Goal: Transaction & Acquisition: Book appointment/travel/reservation

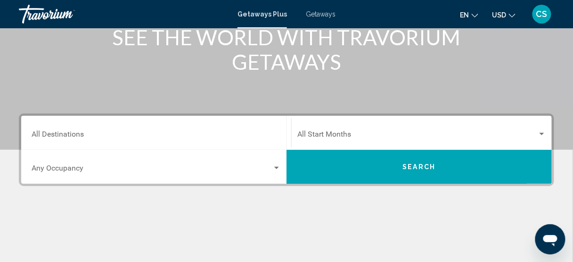
scroll to position [151, 0]
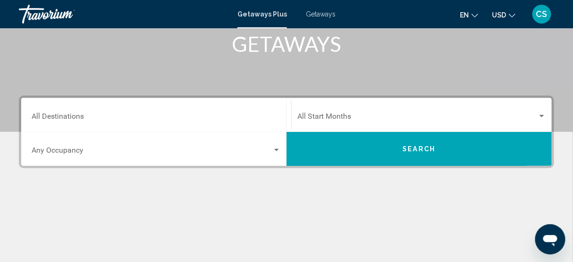
click at [186, 116] on input "Destination All Destinations" at bounding box center [156, 118] width 249 height 8
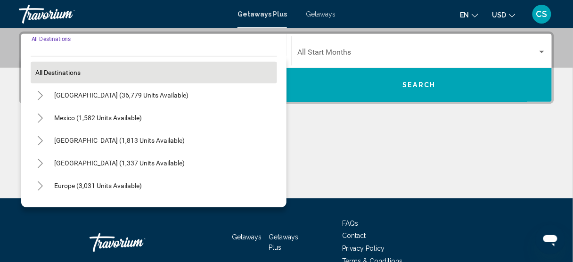
scroll to position [215, 0]
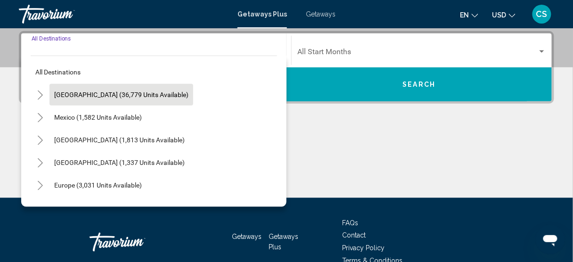
click at [149, 94] on span "[GEOGRAPHIC_DATA] (36,779 units available)" at bounding box center [121, 95] width 134 height 8
type input "**********"
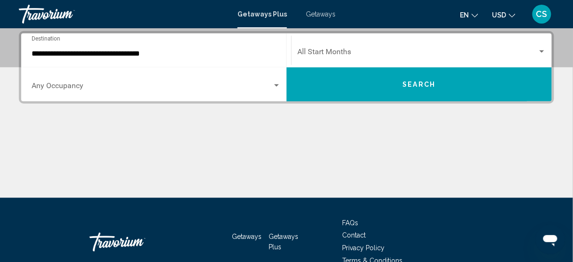
click at [163, 79] on div "Occupancy Any Occupancy" at bounding box center [156, 85] width 249 height 30
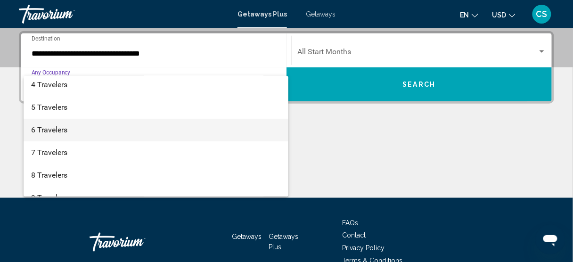
scroll to position [75, 0]
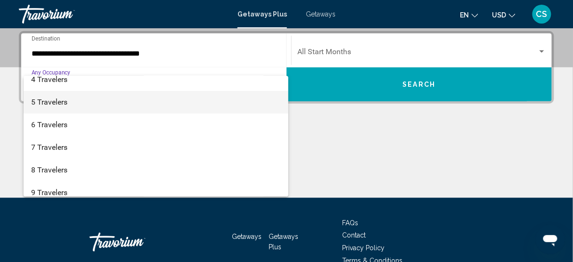
click at [149, 101] on span "5 Travelers" at bounding box center [156, 102] width 250 height 23
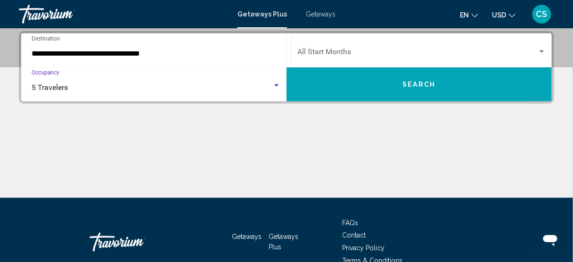
click at [359, 52] on span "Search widget" at bounding box center [418, 54] width 240 height 8
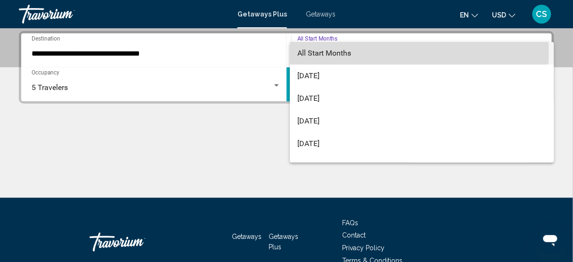
click at [359, 52] on span "All Start Months" at bounding box center [422, 53] width 249 height 23
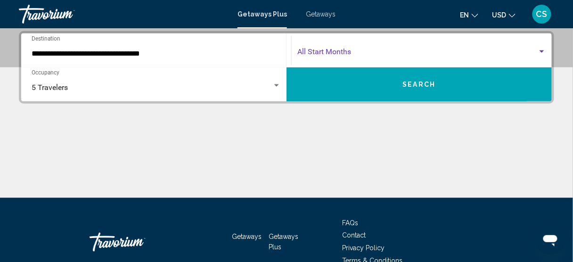
click at [356, 50] on span "Search widget" at bounding box center [418, 54] width 240 height 8
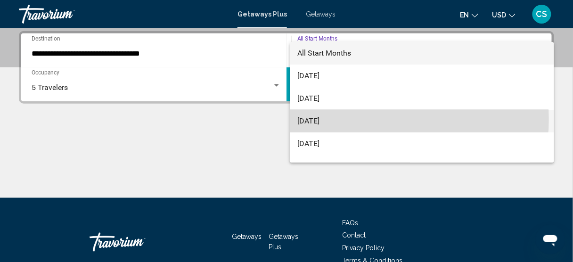
click at [358, 119] on span "[DATE]" at bounding box center [422, 121] width 249 height 23
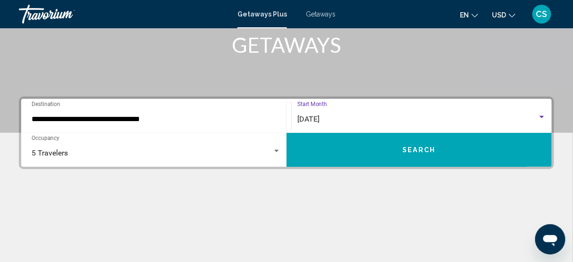
scroll to position [77, 0]
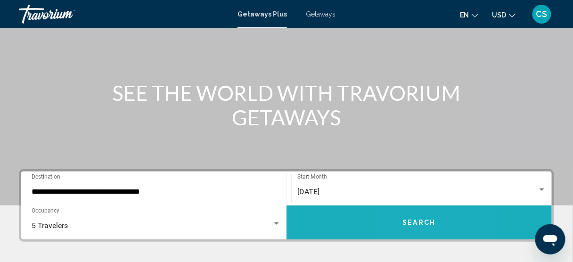
click at [407, 237] on button "Search" at bounding box center [419, 223] width 265 height 34
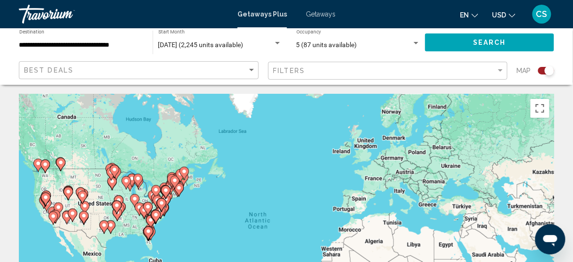
click at [386, 76] on div "Filters" at bounding box center [389, 70] width 232 height 17
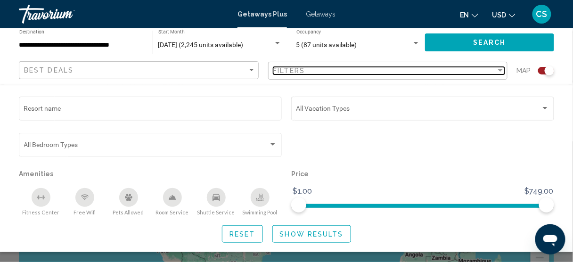
scroll to position [113, 0]
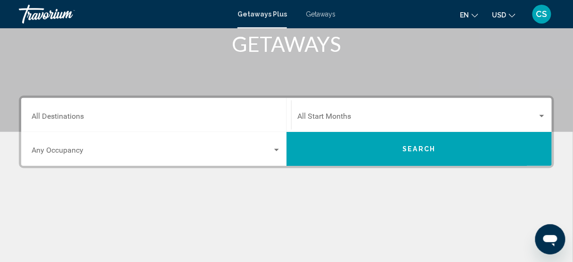
click at [171, 118] on input "Destination All Destinations" at bounding box center [156, 118] width 249 height 8
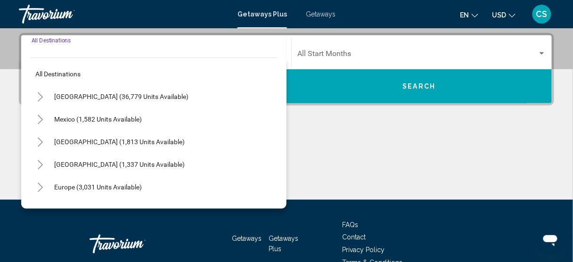
scroll to position [215, 0]
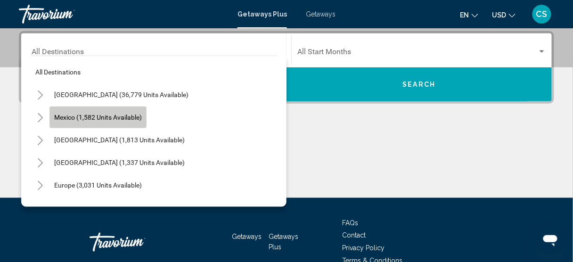
click at [92, 120] on span "Mexico (1,582 units available)" at bounding box center [98, 118] width 88 height 8
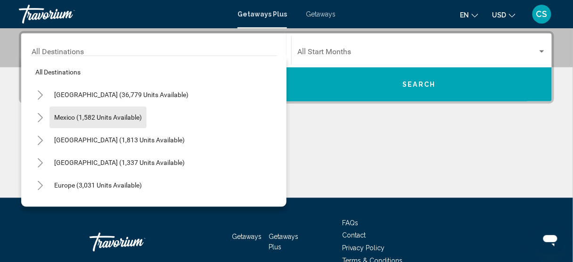
type input "**********"
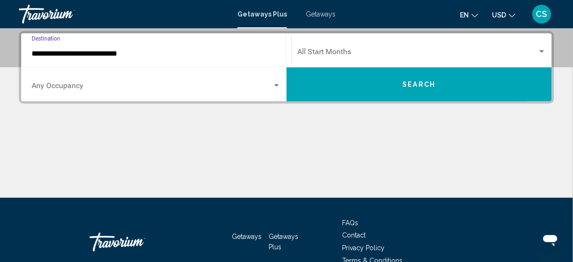
click at [219, 85] on span "Search widget" at bounding box center [152, 87] width 241 height 8
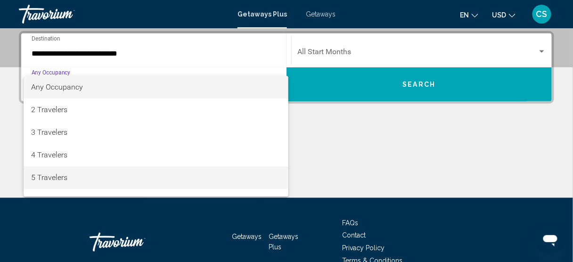
click at [198, 169] on span "5 Travelers" at bounding box center [156, 177] width 250 height 23
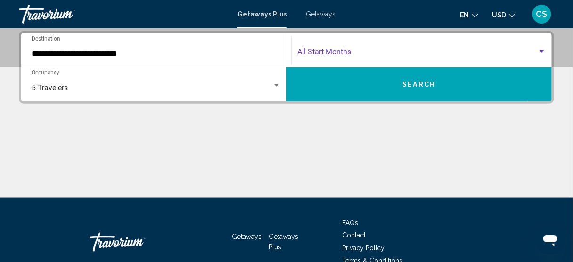
click at [405, 57] on span "Search widget" at bounding box center [418, 54] width 240 height 8
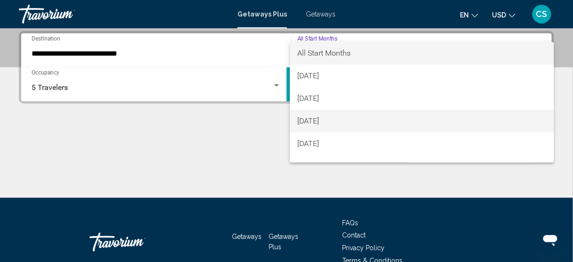
click at [392, 124] on span "[DATE]" at bounding box center [422, 121] width 249 height 23
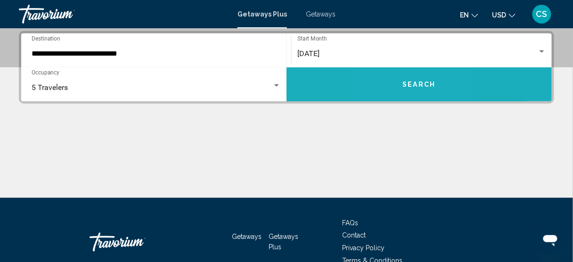
click at [394, 93] on button "Search" at bounding box center [419, 84] width 265 height 34
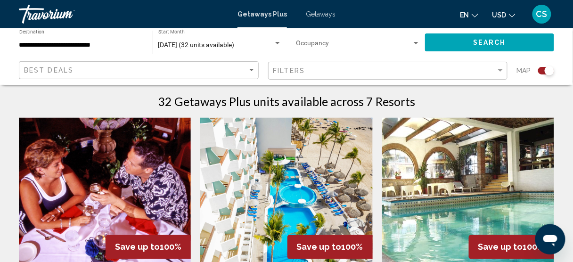
scroll to position [75, 0]
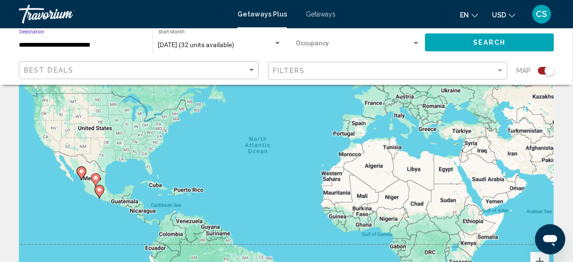
click at [94, 48] on input "**********" at bounding box center [81, 45] width 124 height 8
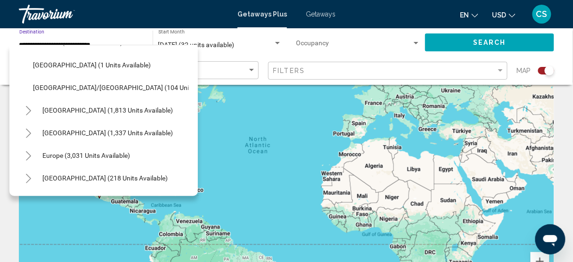
scroll to position [264, 0]
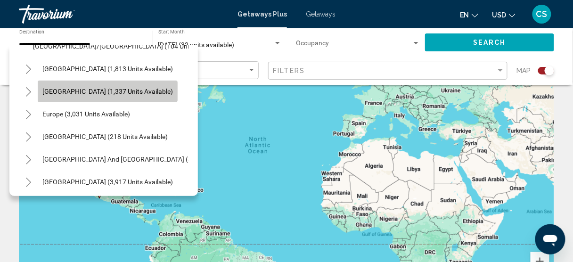
click at [103, 95] on button "[GEOGRAPHIC_DATA] (1,337 units available)" at bounding box center [108, 92] width 140 height 22
type input "**********"
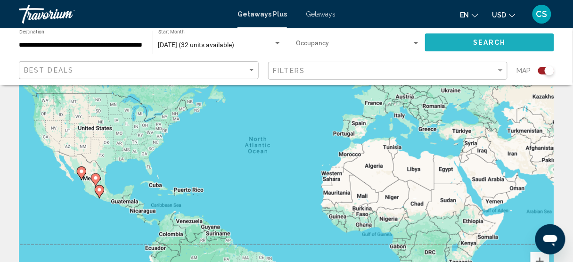
click at [488, 39] on span "Search" at bounding box center [489, 43] width 33 height 8
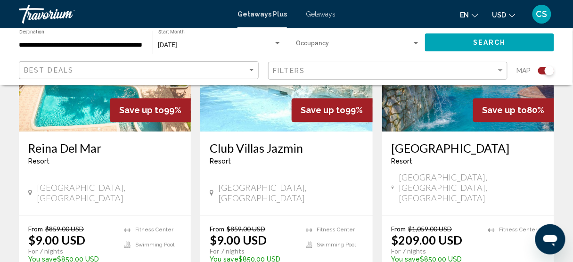
scroll to position [476, 0]
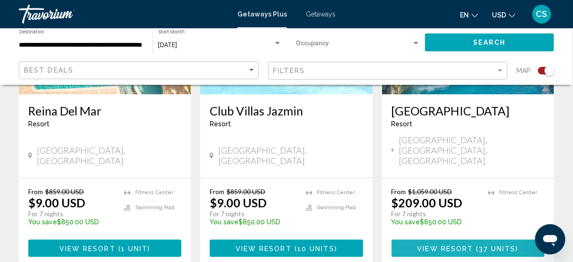
drag, startPoint x: 450, startPoint y: 224, endPoint x: 446, endPoint y: 214, distance: 11.0
click at [449, 245] on span "View Resort" at bounding box center [446, 249] width 56 height 8
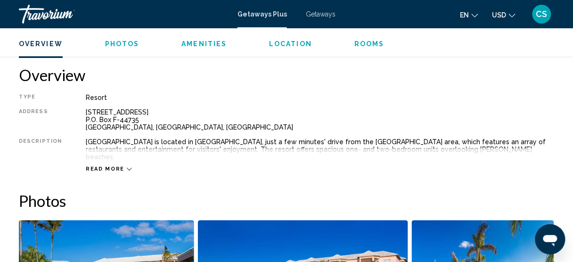
scroll to position [460, 0]
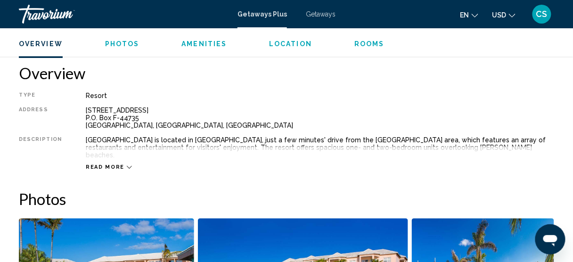
click at [97, 164] on span "Read more" at bounding box center [105, 167] width 39 height 6
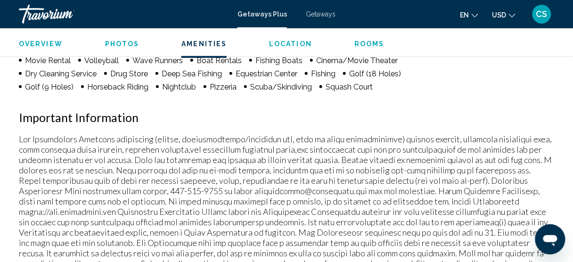
scroll to position [1064, 0]
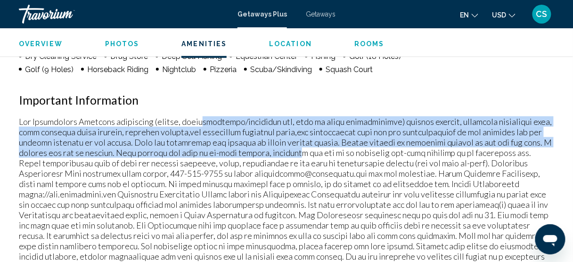
drag, startPoint x: 224, startPoint y: 103, endPoint x: 303, endPoint y: 145, distance: 90.1
click at [303, 145] on div "Amenities Fitness Center Organized Activities Auto Rental Babysitting Referral …" at bounding box center [287, 99] width 536 height 447
click at [326, 126] on p "Main content" at bounding box center [287, 219] width 536 height 207
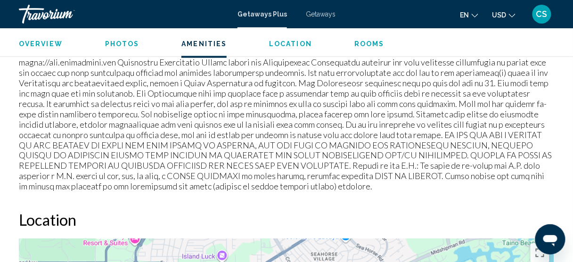
scroll to position [1194, 0]
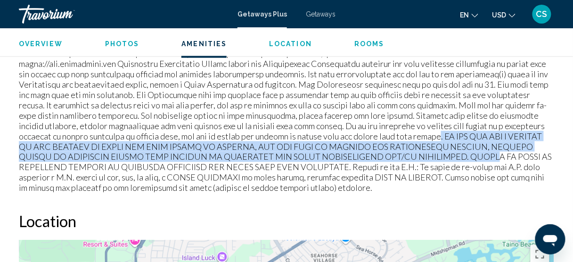
drag, startPoint x: 272, startPoint y: 128, endPoint x: 347, endPoint y: 149, distance: 77.5
click at [348, 151] on p "Main content" at bounding box center [287, 89] width 536 height 207
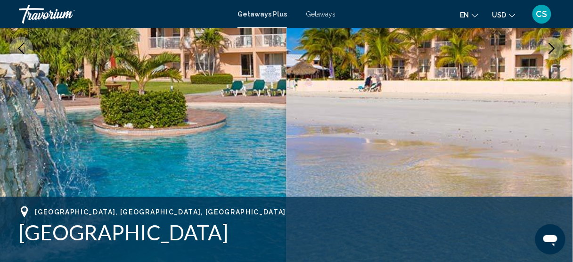
scroll to position [251, 0]
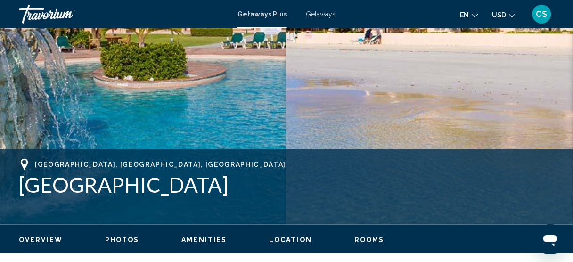
click at [95, 188] on h1 "Island Seas Resort" at bounding box center [287, 185] width 536 height 25
click at [95, 189] on h1 "Island Seas Resort" at bounding box center [287, 185] width 536 height 25
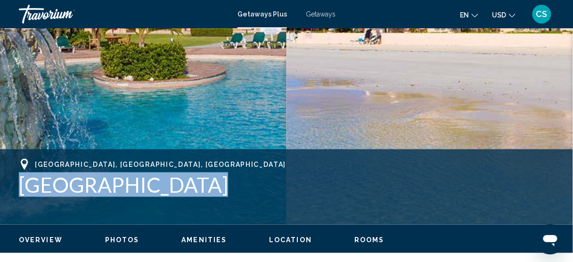
click at [95, 189] on h1 "Island Seas Resort" at bounding box center [287, 185] width 536 height 25
copy div "Island Seas Resort Address 123 Silver Point Drive P.O. Box F-44735 Freeport, Gr…"
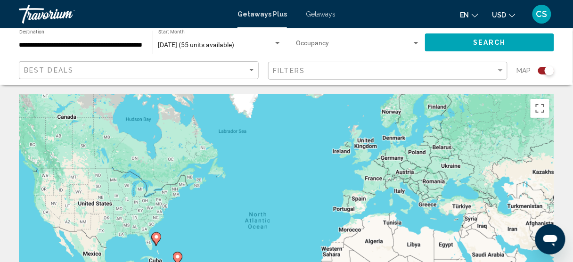
click at [105, 51] on div "**********" at bounding box center [81, 43] width 124 height 26
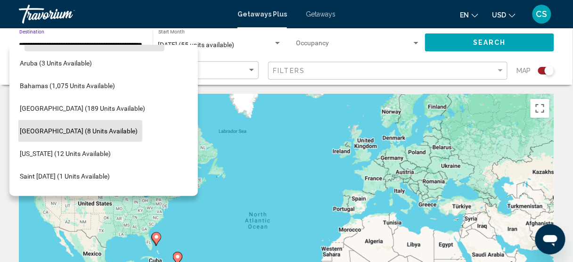
scroll to position [149, 13]
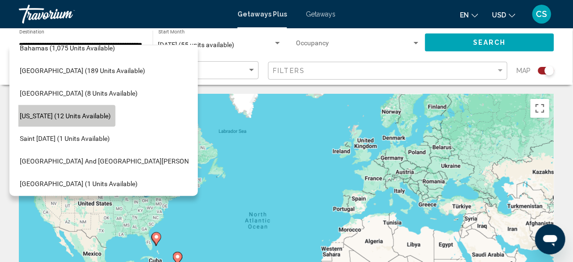
click at [93, 117] on span "Puerto Rico (12 units available)" at bounding box center [65, 116] width 91 height 8
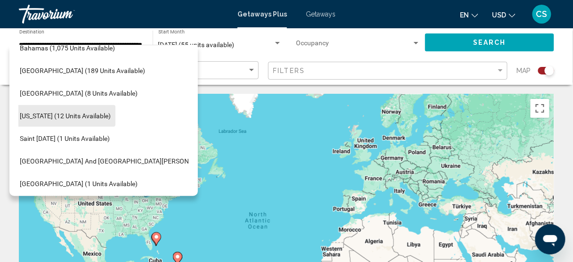
type input "**********"
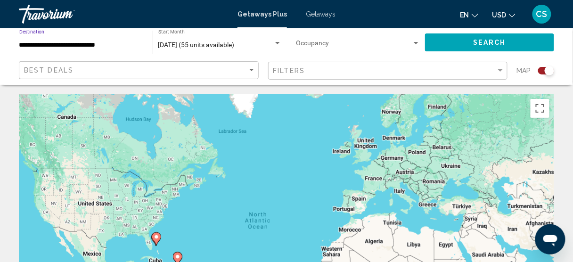
click at [522, 45] on button "Search" at bounding box center [489, 41] width 129 height 17
click at [178, 44] on span "[DATE]" at bounding box center [167, 45] width 19 height 8
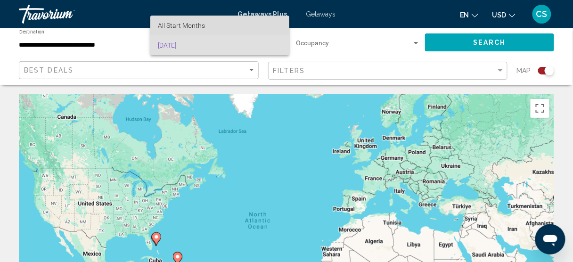
click at [193, 25] on span "All Start Months" at bounding box center [181, 26] width 47 height 8
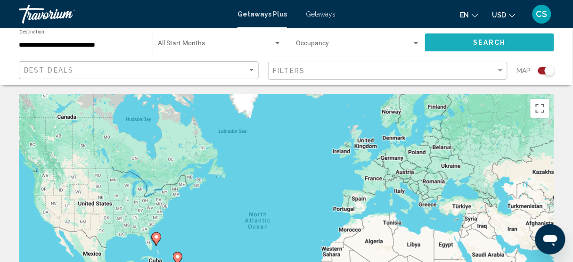
click at [468, 38] on button "Search" at bounding box center [489, 41] width 129 height 17
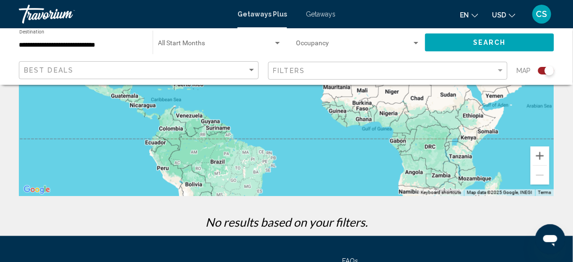
scroll to position [226, 0]
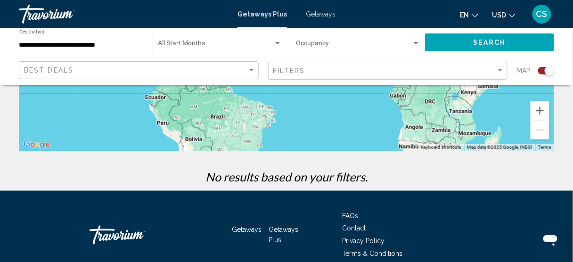
click at [191, 44] on span "Search widget" at bounding box center [215, 45] width 115 height 8
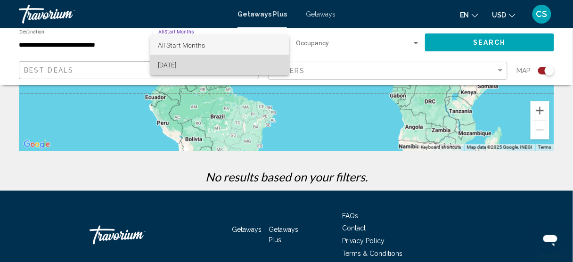
click at [193, 63] on span "[DATE]" at bounding box center [220, 65] width 124 height 20
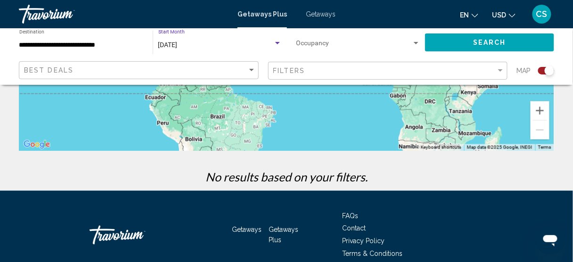
click at [178, 47] on span "[DATE]" at bounding box center [167, 45] width 19 height 8
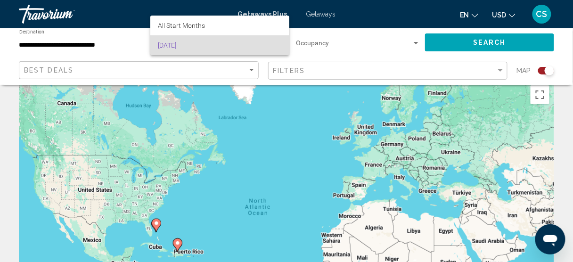
scroll to position [0, 0]
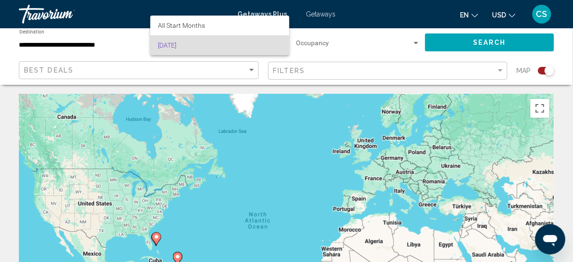
click at [104, 47] on div at bounding box center [286, 131] width 573 height 262
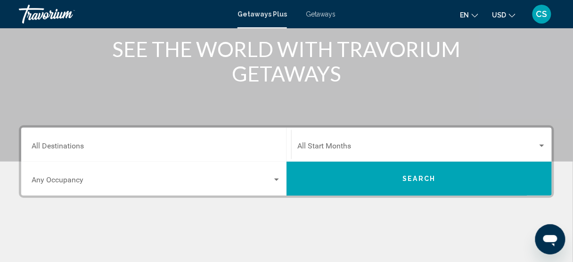
scroll to position [115, 0]
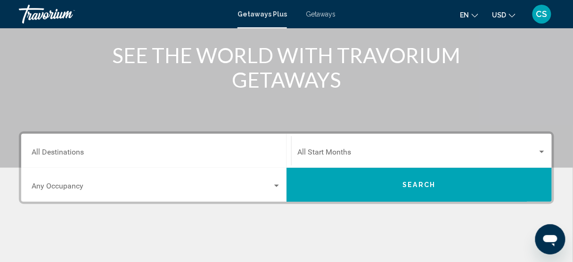
click at [124, 149] on div "Destination All Destinations" at bounding box center [156, 151] width 249 height 30
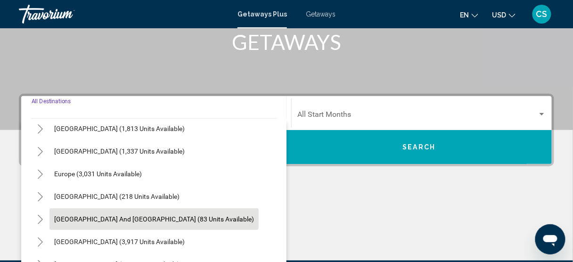
scroll to position [75, 0]
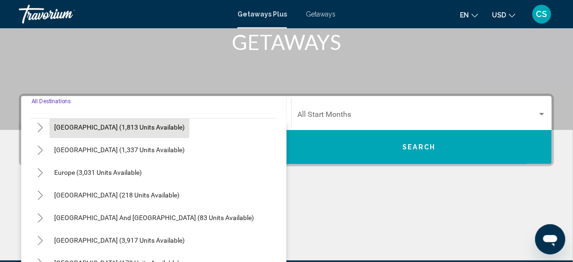
click at [136, 126] on span "[GEOGRAPHIC_DATA] (1,813 units available)" at bounding box center [119, 128] width 131 height 8
type input "**********"
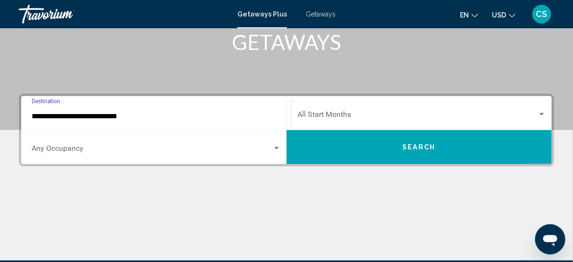
scroll to position [215, 0]
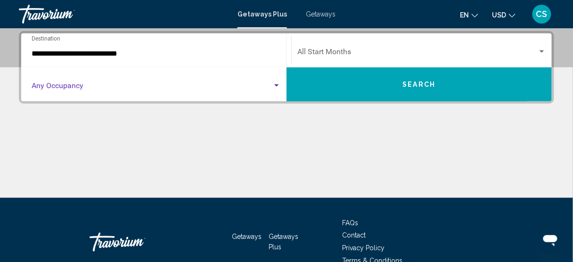
click at [136, 86] on span "Search widget" at bounding box center [152, 87] width 241 height 8
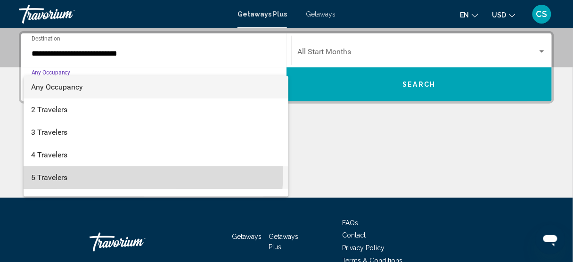
click at [110, 175] on span "5 Travelers" at bounding box center [156, 177] width 250 height 23
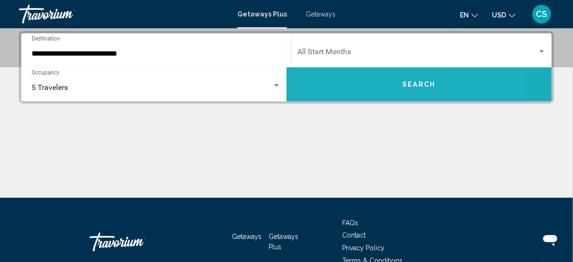
click at [361, 99] on button "Search" at bounding box center [419, 84] width 265 height 34
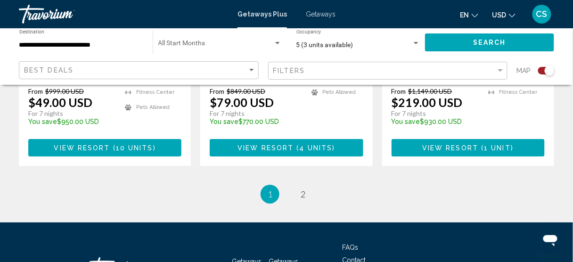
scroll to position [1637, 0]
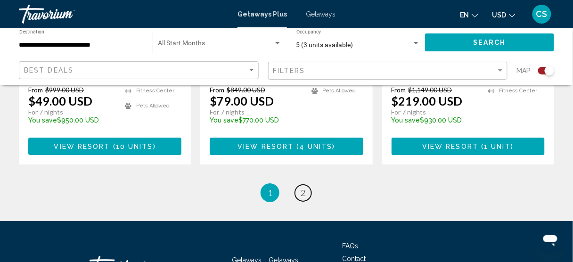
click at [305, 188] on span "2" at bounding box center [303, 193] width 5 height 10
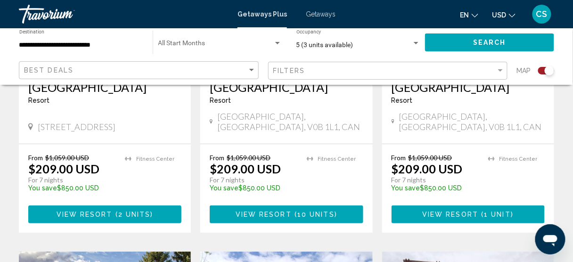
scroll to position [862, 0]
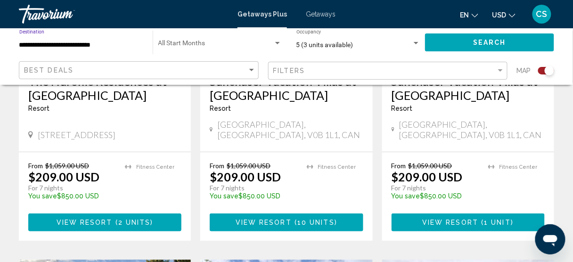
click at [77, 47] on input "**********" at bounding box center [81, 45] width 124 height 8
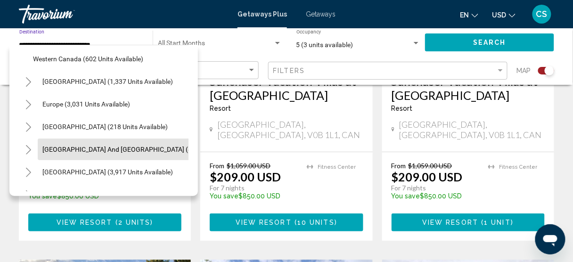
scroll to position [126, 0]
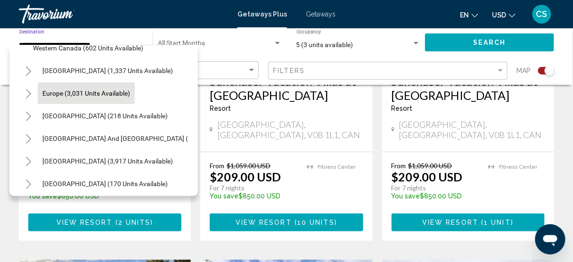
click at [121, 97] on button "Europe (3,031 units available)" at bounding box center [86, 94] width 97 height 22
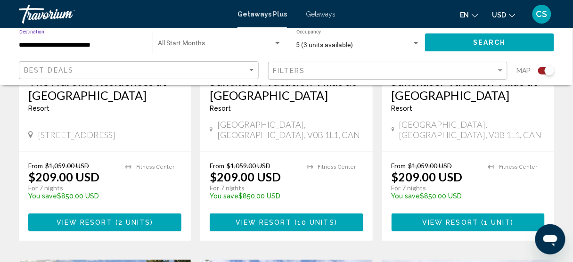
click at [480, 42] on span "Search" at bounding box center [489, 43] width 33 height 8
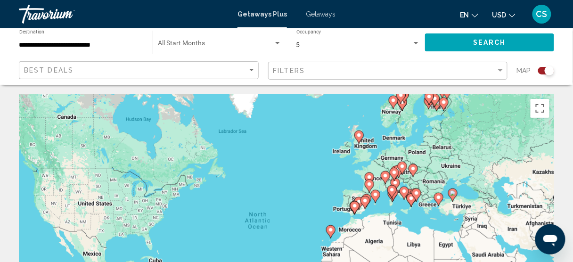
click at [363, 138] on g "Main content" at bounding box center [359, 137] width 9 height 13
type input "**********"
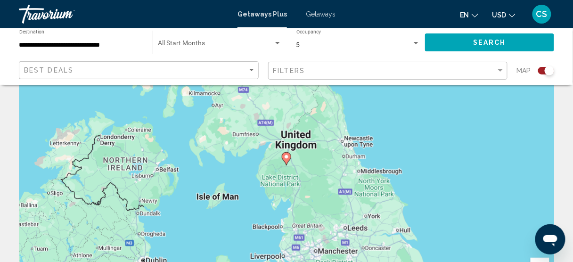
scroll to position [75, 0]
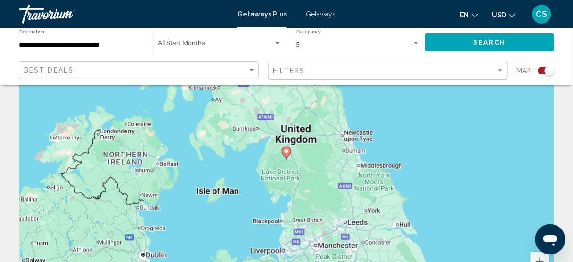
click at [284, 153] on image "Main content" at bounding box center [287, 152] width 6 height 6
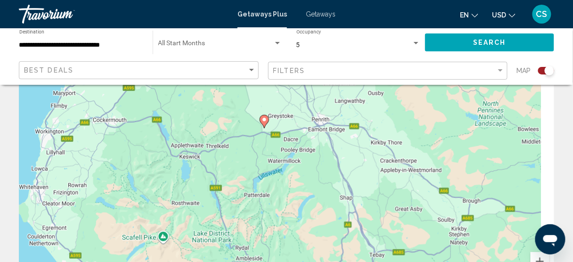
drag, startPoint x: 432, startPoint y: 173, endPoint x: 402, endPoint y: 132, distance: 51.3
click at [406, 132] on div "To activate drag with keyboard, press Alt + Enter. Once in keyboard drag state,…" at bounding box center [287, 160] width 536 height 283
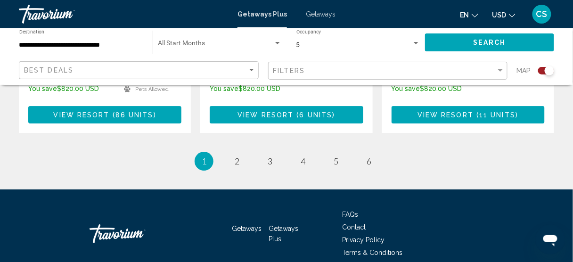
scroll to position [1595, 0]
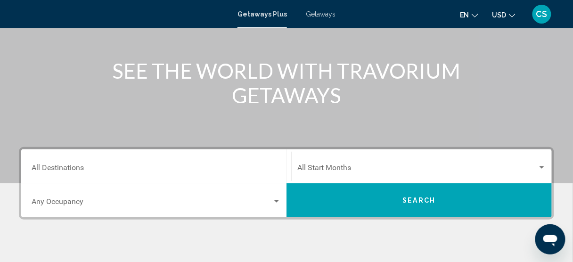
scroll to position [113, 0]
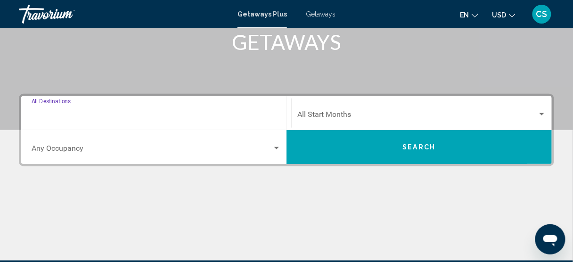
click at [89, 113] on input "Destination All Destinations" at bounding box center [156, 116] width 249 height 8
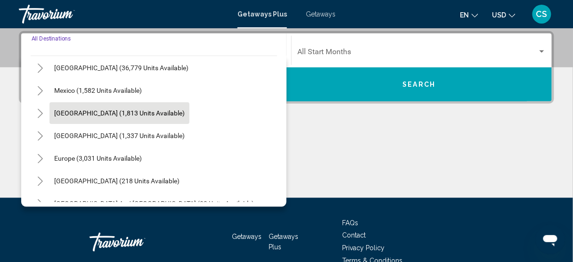
scroll to position [0, 0]
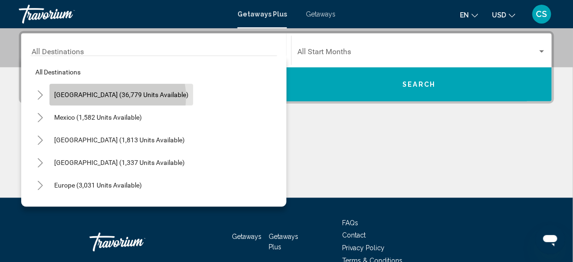
click at [118, 97] on span "[GEOGRAPHIC_DATA] (36,779 units available)" at bounding box center [121, 95] width 134 height 8
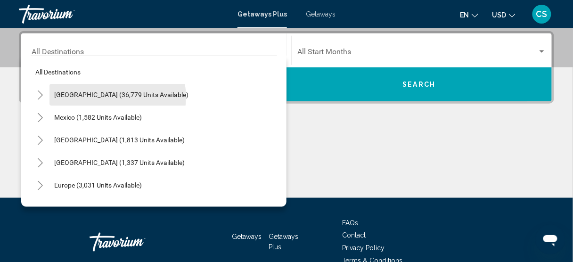
type input "**********"
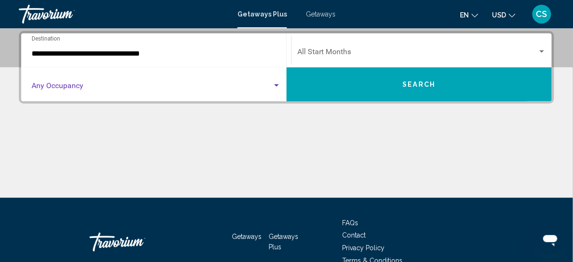
click at [75, 85] on span "Search widget" at bounding box center [152, 87] width 241 height 8
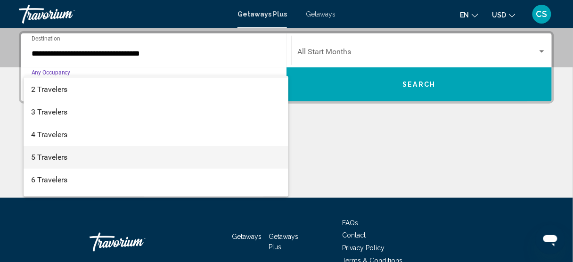
scroll to position [75, 0]
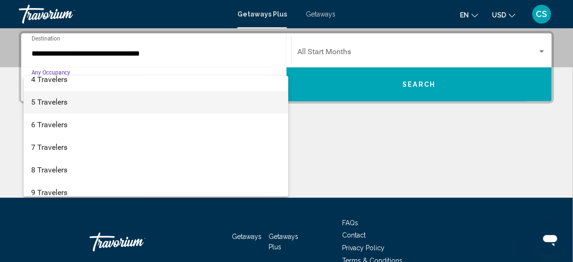
click at [85, 106] on span "5 Travelers" at bounding box center [156, 102] width 250 height 23
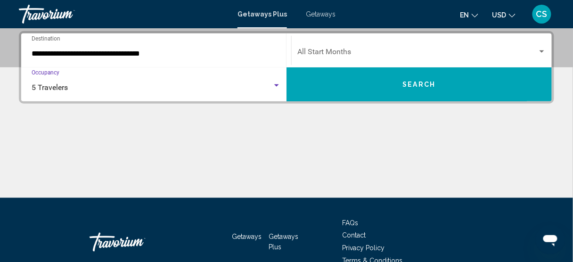
click at [378, 90] on button "Search" at bounding box center [419, 84] width 265 height 34
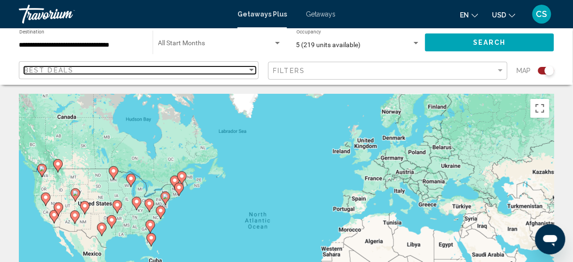
click at [183, 69] on div "Best Deals" at bounding box center [136, 70] width 224 height 8
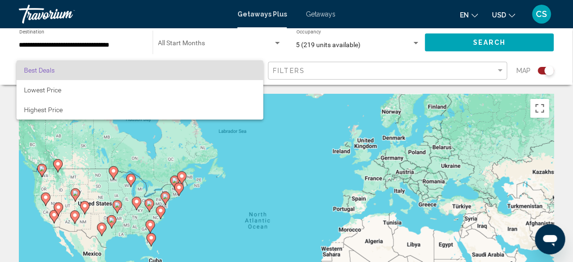
click at [71, 47] on div at bounding box center [286, 131] width 573 height 262
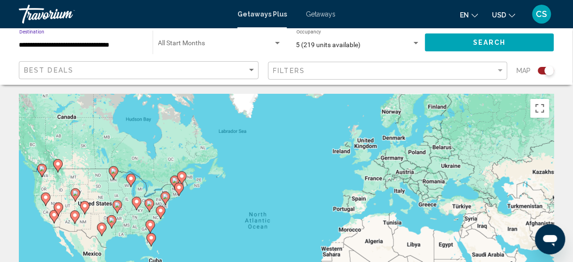
click at [71, 47] on input "**********" at bounding box center [81, 45] width 124 height 8
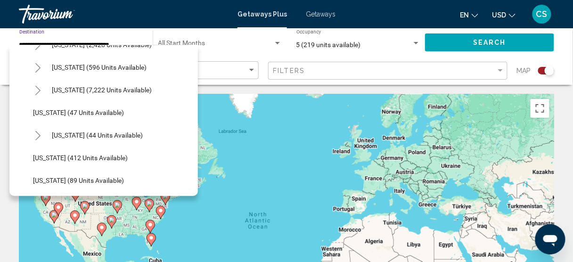
scroll to position [113, 0]
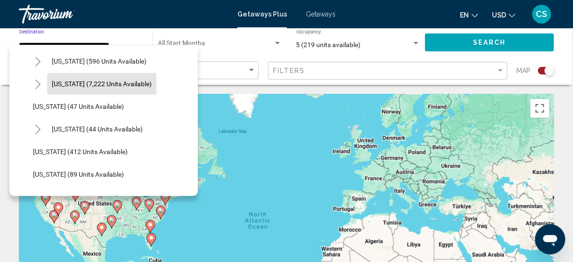
click at [89, 84] on span "[US_STATE] (7,222 units available)" at bounding box center [102, 84] width 100 height 8
type input "**********"
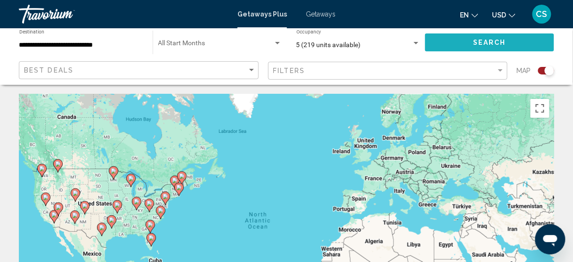
click at [451, 41] on button "Search" at bounding box center [489, 41] width 129 height 17
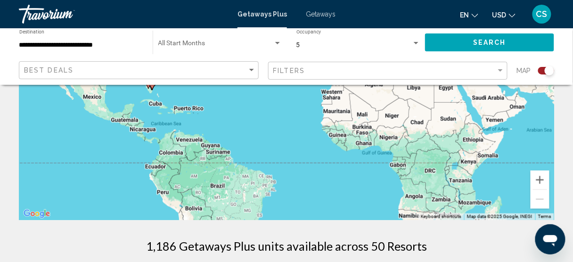
scroll to position [157, 0]
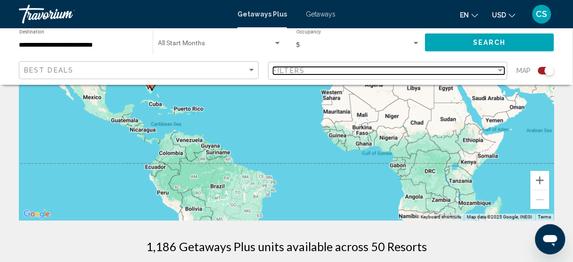
click at [338, 74] on div "Filters" at bounding box center [385, 71] width 224 height 8
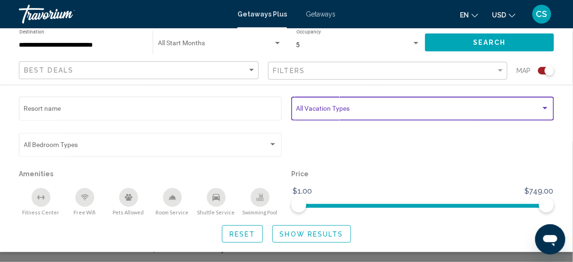
click at [334, 110] on span "Search widget" at bounding box center [419, 111] width 245 height 8
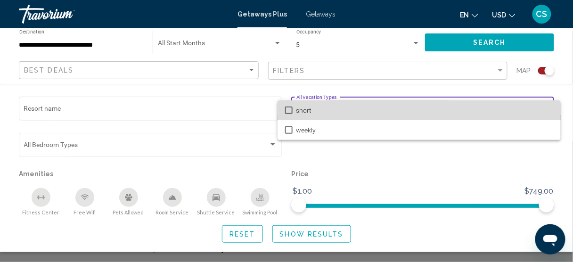
click at [325, 111] on span "short" at bounding box center [425, 110] width 257 height 20
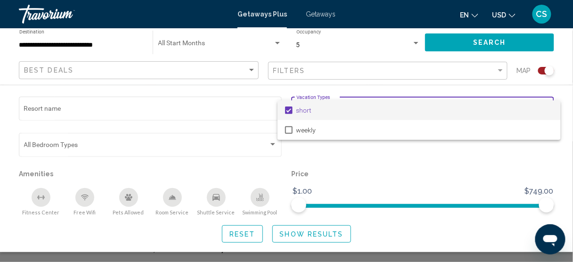
click at [318, 235] on div at bounding box center [286, 131] width 573 height 262
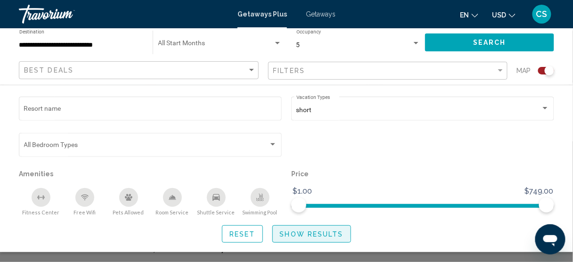
click at [298, 233] on span "Show Results" at bounding box center [312, 235] width 64 height 8
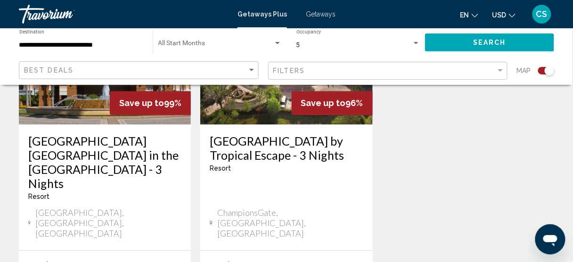
scroll to position [528, 0]
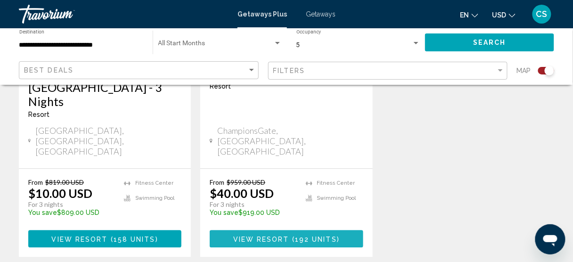
click at [275, 235] on span "View Resort" at bounding box center [261, 239] width 56 height 8
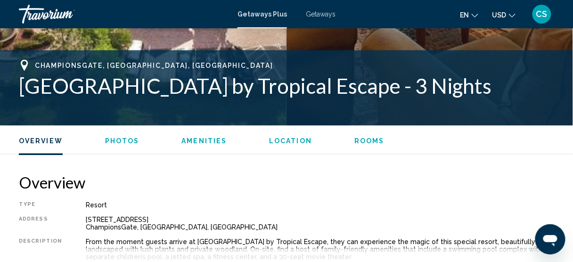
scroll to position [234, 0]
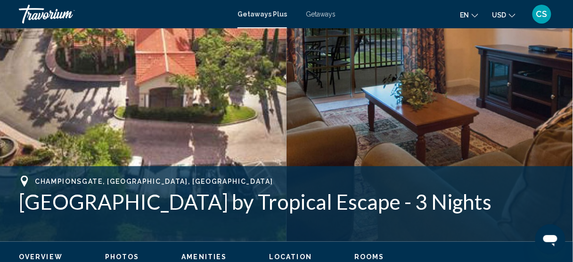
click at [122, 207] on h1 "[GEOGRAPHIC_DATA] by Tropical Escape - 3 Nights" at bounding box center [287, 202] width 536 height 25
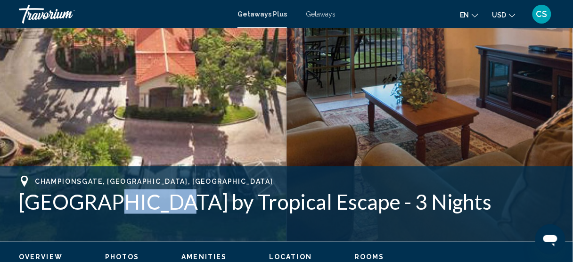
click at [123, 207] on h1 "[GEOGRAPHIC_DATA] by Tropical Escape - 3 Nights" at bounding box center [287, 202] width 536 height 25
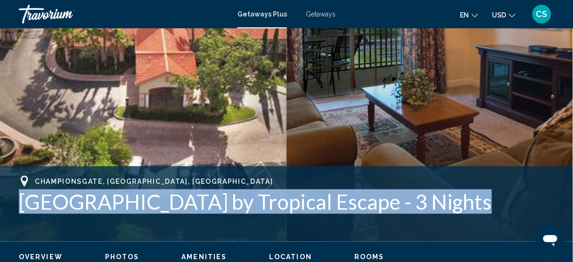
click at [123, 207] on h1 "[GEOGRAPHIC_DATA] by Tropical Escape - 3 Nights" at bounding box center [287, 202] width 536 height 25
click at [352, 208] on h1 "[GEOGRAPHIC_DATA] by Tropical Escape - 3 Nights" at bounding box center [287, 202] width 536 height 25
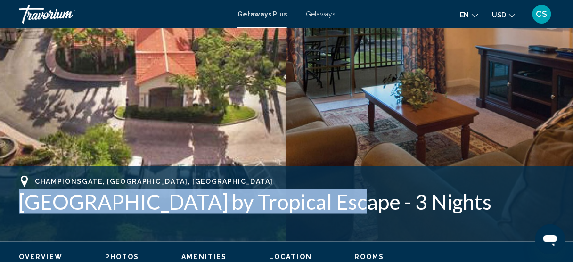
drag, startPoint x: 328, startPoint y: 205, endPoint x: 24, endPoint y: 201, distance: 304.6
click at [24, 201] on h1 "[GEOGRAPHIC_DATA] by Tropical Escape - 3 Nights" at bounding box center [287, 202] width 536 height 25
copy h1 "Tuscana Resort by Tropical Escape"
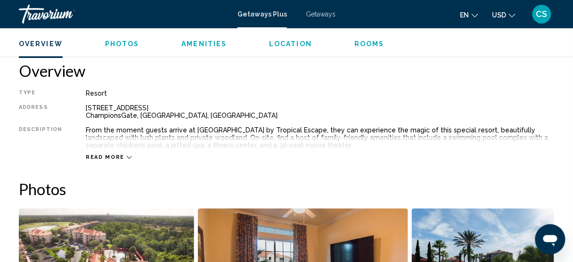
scroll to position [461, 0]
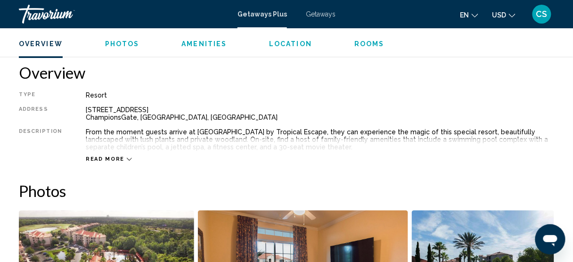
click at [90, 161] on span "Read more" at bounding box center [105, 159] width 39 height 6
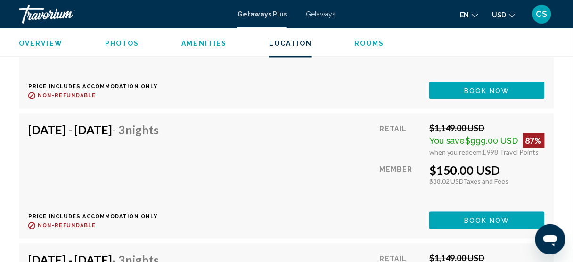
scroll to position [8344, 0]
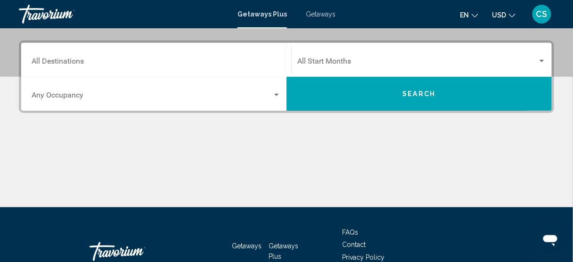
scroll to position [189, 0]
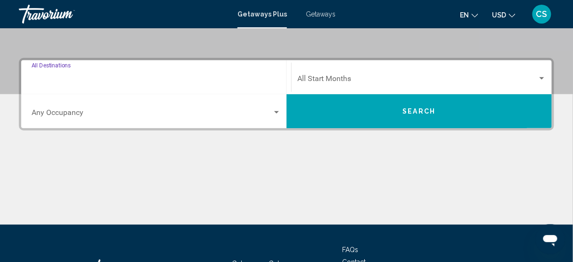
click at [130, 80] on input "Destination All Destinations" at bounding box center [156, 80] width 249 height 8
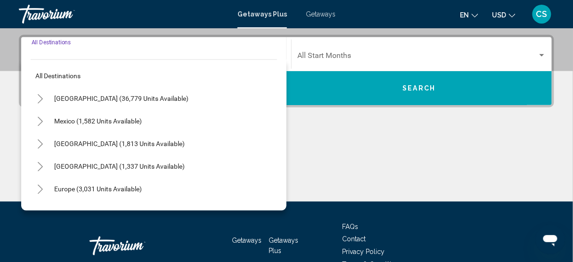
scroll to position [215, 0]
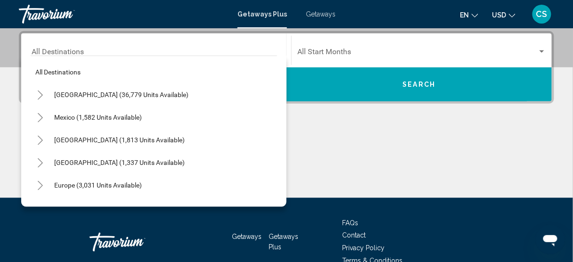
click at [321, 124] on div "Destination All Destinations All destinations [GEOGRAPHIC_DATA] (36,779 units a…" at bounding box center [286, 114] width 573 height 167
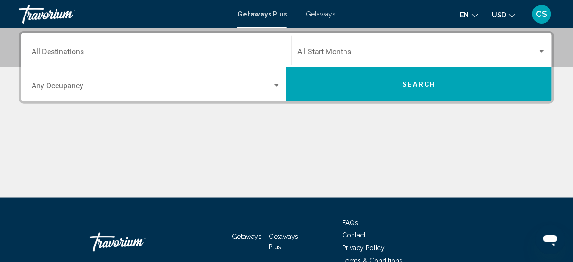
click at [63, 88] on span "Search widget" at bounding box center [152, 87] width 241 height 8
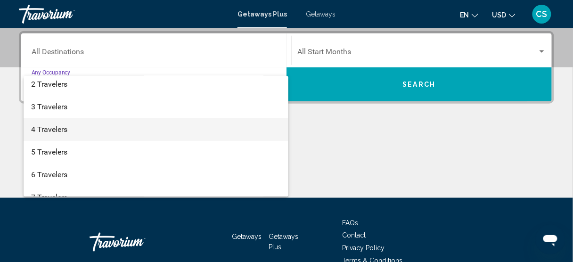
scroll to position [38, 0]
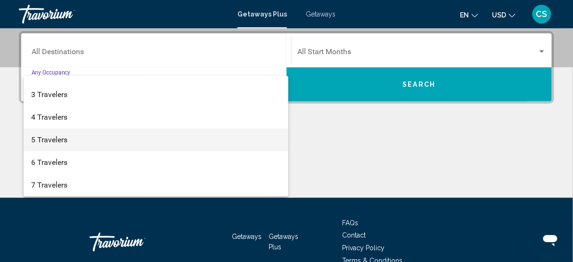
click at [74, 139] on span "5 Travelers" at bounding box center [156, 140] width 250 height 23
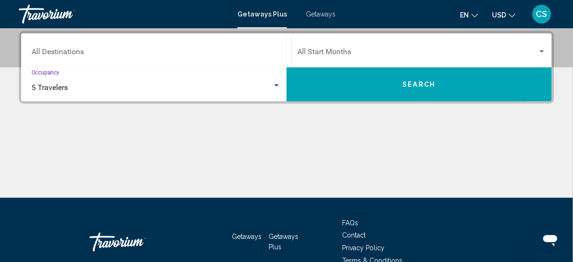
click at [130, 54] on input "Destination All Destinations" at bounding box center [156, 54] width 249 height 8
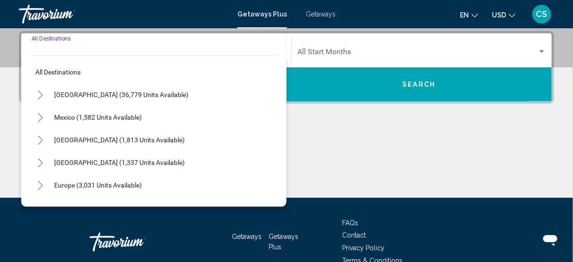
scroll to position [0, 0]
click at [41, 100] on button "Toggle United States (36,779 units available)" at bounding box center [40, 94] width 19 height 19
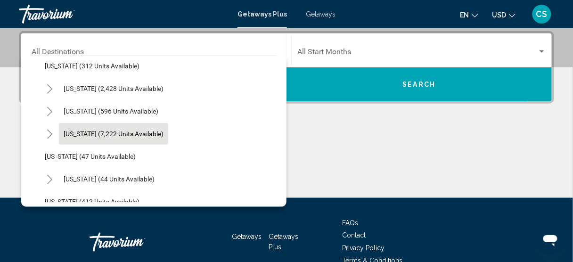
scroll to position [75, 0]
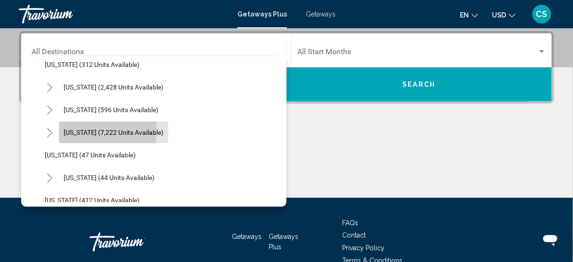
click at [75, 129] on span "[US_STATE] (7,222 units available)" at bounding box center [114, 133] width 100 height 8
type input "**********"
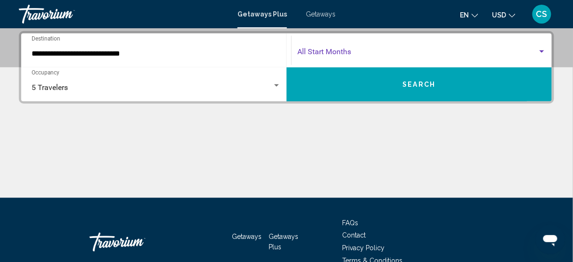
click at [392, 57] on span "Search widget" at bounding box center [418, 54] width 240 height 8
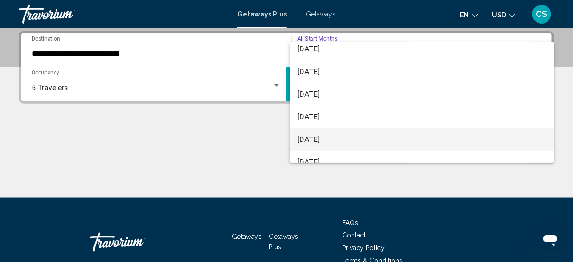
scroll to position [38, 0]
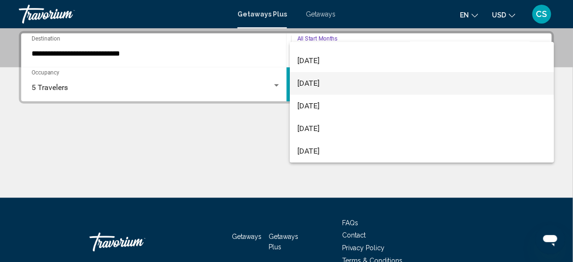
click at [344, 80] on span "[DATE]" at bounding box center [422, 83] width 249 height 23
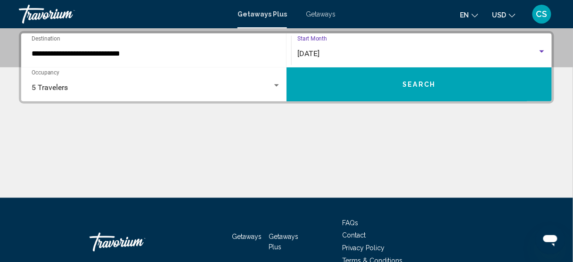
click at [343, 85] on button "Search" at bounding box center [419, 84] width 265 height 34
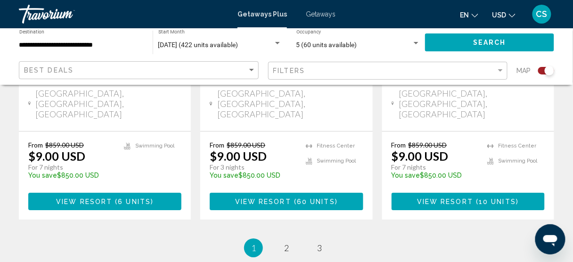
scroll to position [1665, 0]
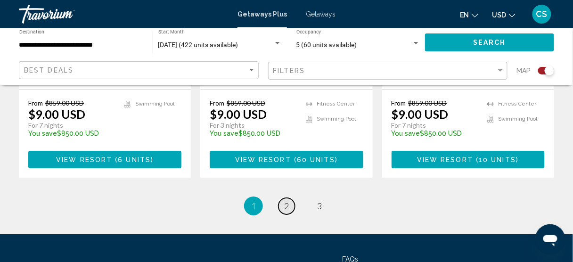
click at [287, 201] on span "2" at bounding box center [286, 206] width 5 height 10
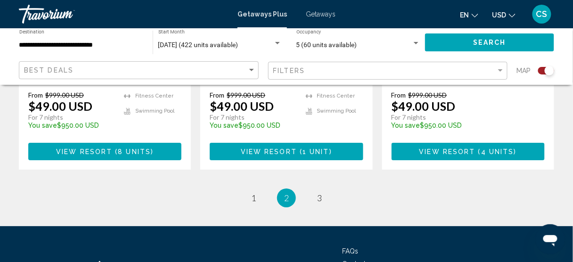
scroll to position [1680, 0]
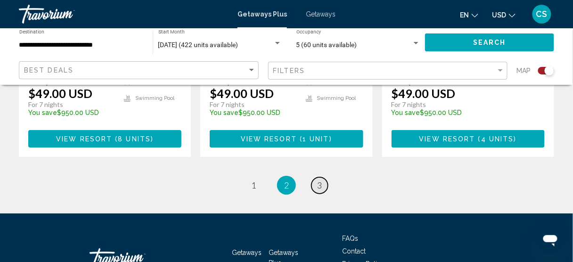
click at [320, 180] on span "3" at bounding box center [319, 185] width 5 height 10
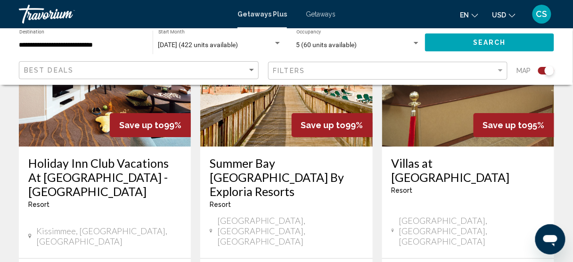
scroll to position [830, 0]
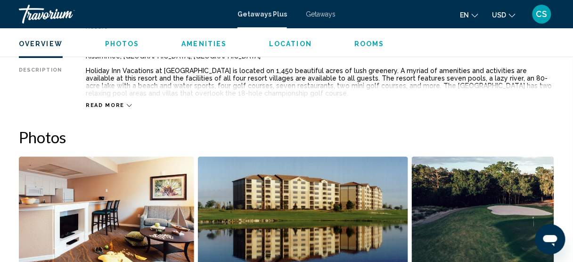
scroll to position [536, 0]
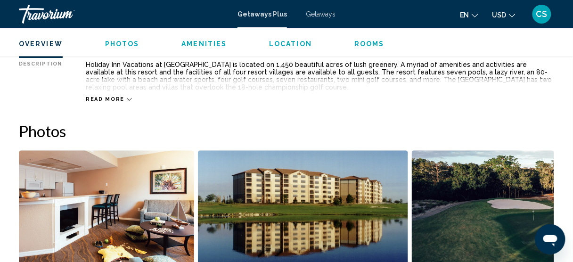
click at [110, 96] on button "Read more" at bounding box center [109, 99] width 46 height 7
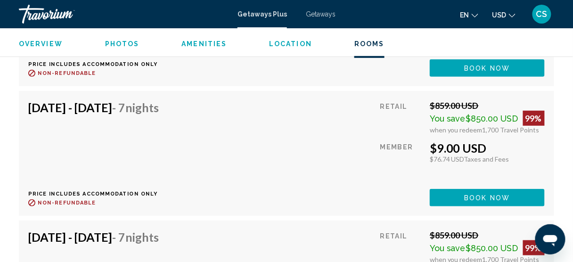
scroll to position [2790, 0]
